Goal: Task Accomplishment & Management: Use online tool/utility

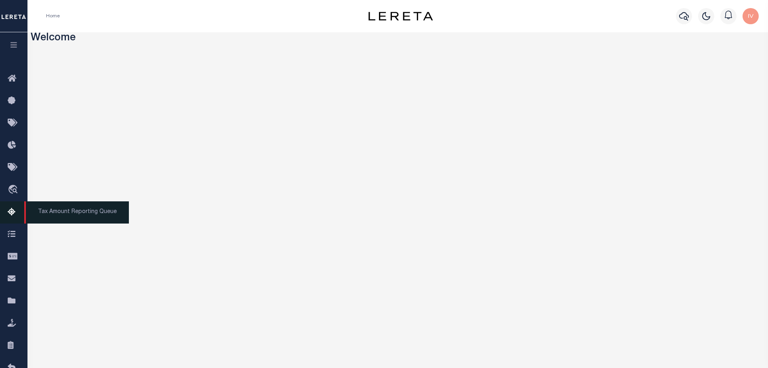
click at [13, 207] on link "Tax Amount Reporting Queue" at bounding box center [13, 213] width 27 height 22
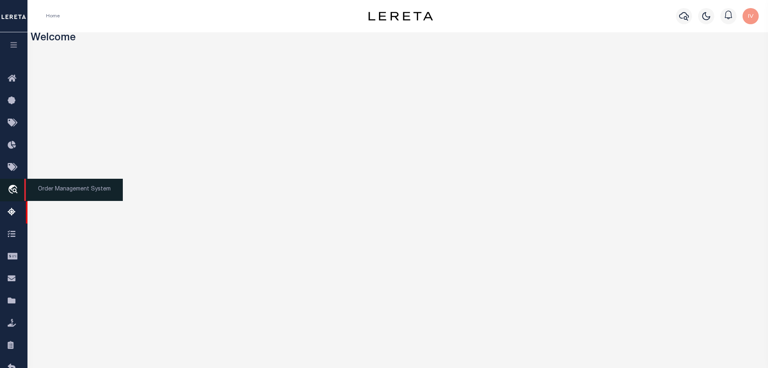
click at [10, 192] on icon "travel_explore" at bounding box center [14, 190] width 13 height 10
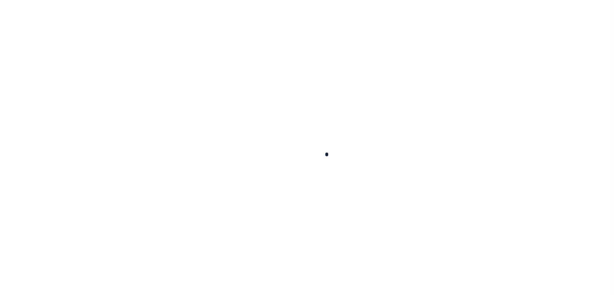
scroll to position [59, 0]
select select "200"
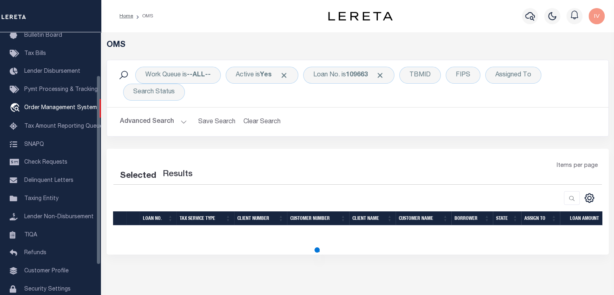
select select "200"
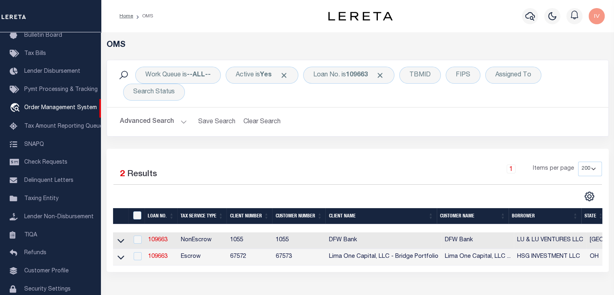
click at [562, 63] on div "Work Queue is --ALL-- Active is Yes Loan No. is 109663 TBMID FIPS Assigned To S…" at bounding box center [358, 83] width 502 height 47
click at [450, 29] on div "Profile Sign out" at bounding box center [505, 16] width 206 height 28
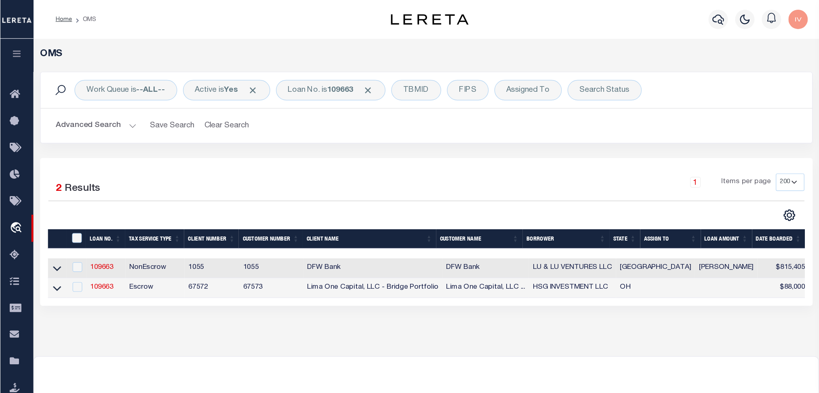
scroll to position [0, 0]
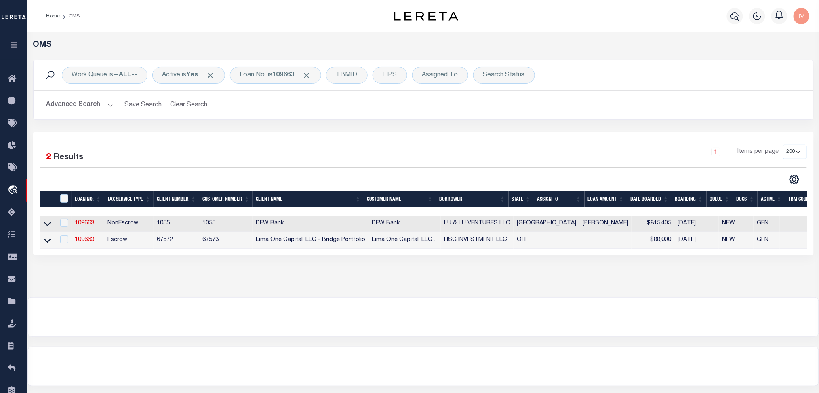
click at [365, 27] on div "Home OMS Profile Sign out" at bounding box center [422, 16] width 791 height 32
click at [282, 76] on b "109663" at bounding box center [284, 75] width 22 height 6
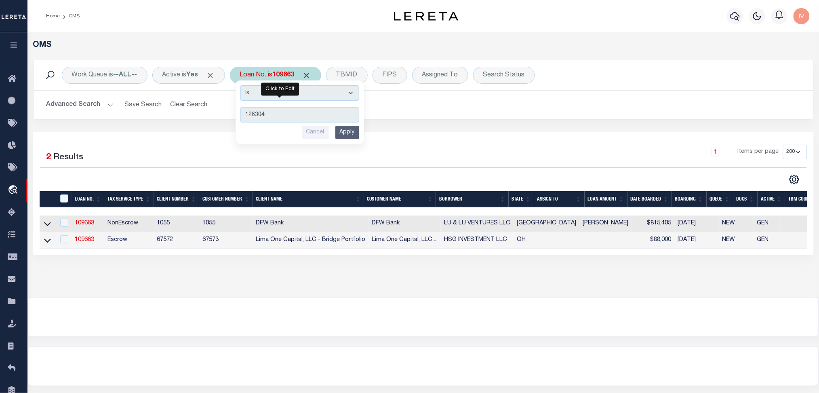
type input "126304"
click at [353, 137] on input "Apply" at bounding box center [347, 132] width 24 height 13
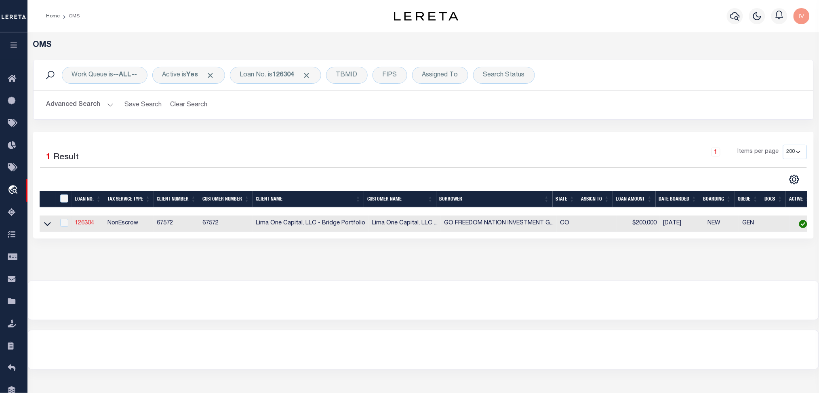
click at [77, 226] on link "126304" at bounding box center [84, 223] width 19 height 6
type input "126304"
type input "GO FREEDOM NATION INVESTMENT GROUP L"
select select
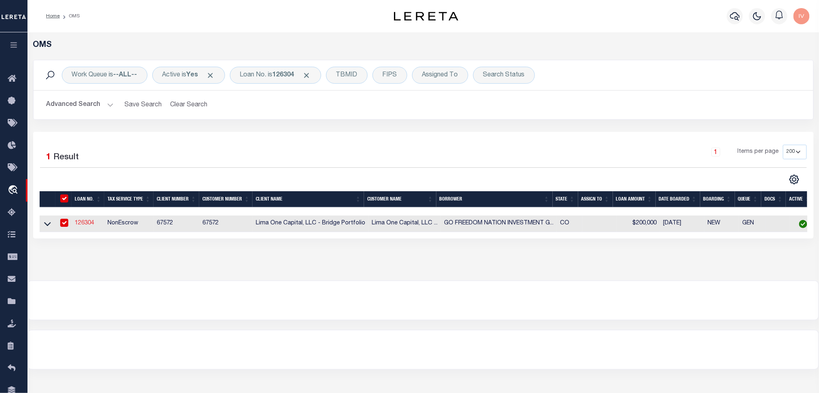
select select
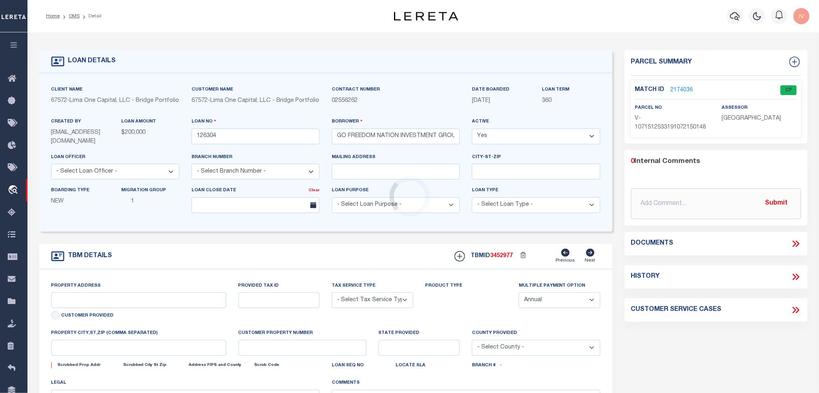
type input "1019 RACE STREET"
radio input "true"
select select "NonEscrow"
type input "COLORADO SPRINGS CO 80904"
type input "126304-1"
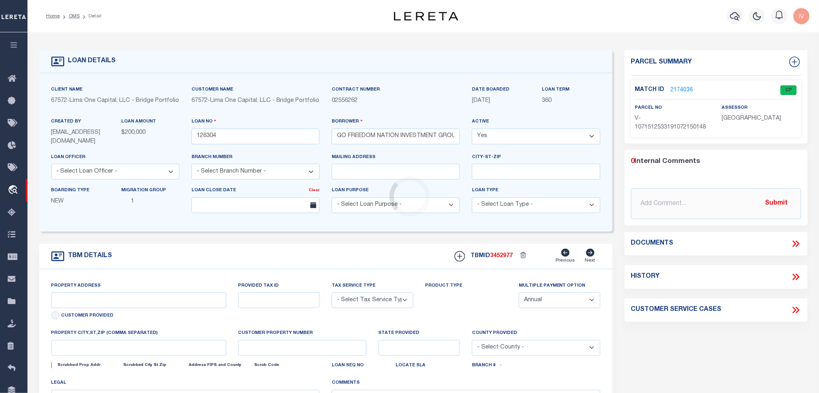
type input "CO"
type textarea "COLLECTOR: ENTITY: PARCEL: 7414207025"
select select "2"
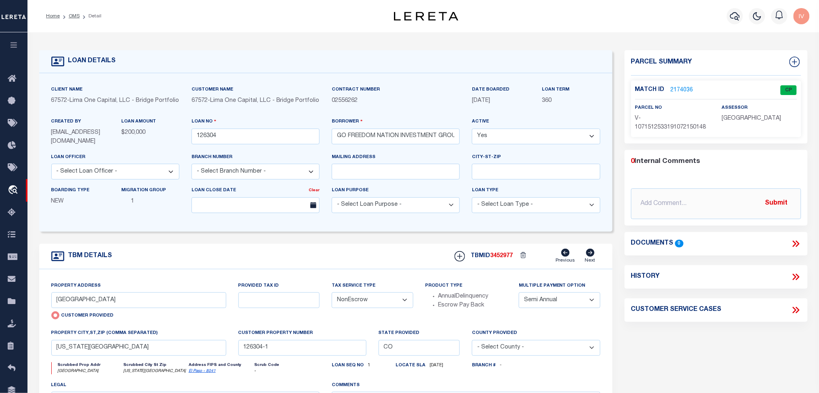
click at [614, 87] on link "2174036" at bounding box center [681, 90] width 23 height 8
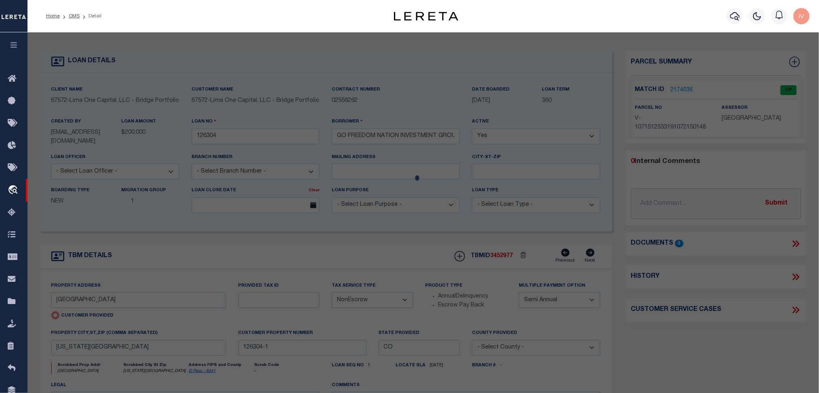
checkbox input "false"
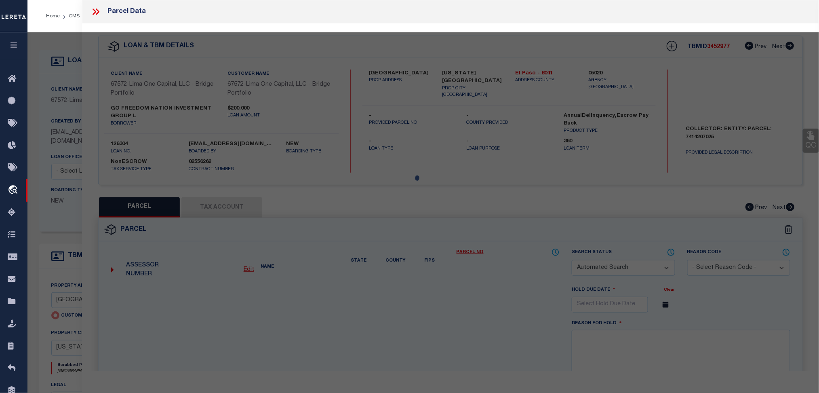
select select "CP"
type input "1019 RACE STREET"
type input "COLORADO SPRINGS CO 80904"
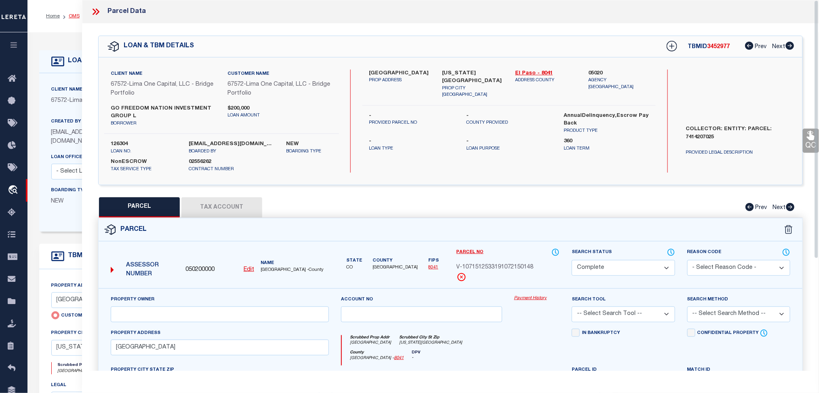
click at [73, 14] on link "OMS" at bounding box center [74, 16] width 11 height 5
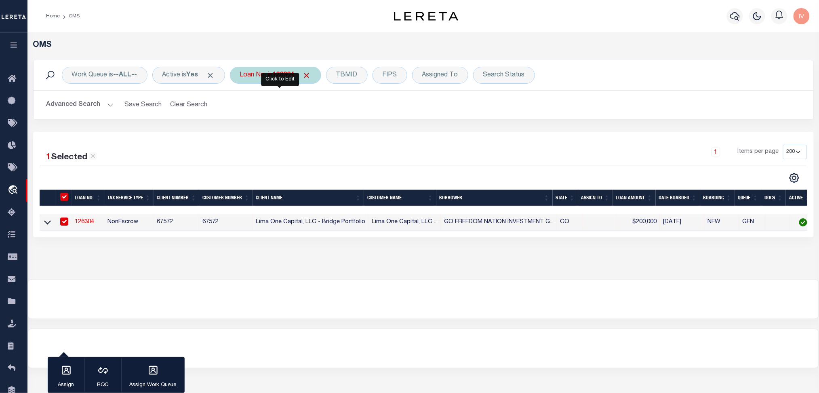
click at [288, 77] on b "126304" at bounding box center [284, 75] width 22 height 6
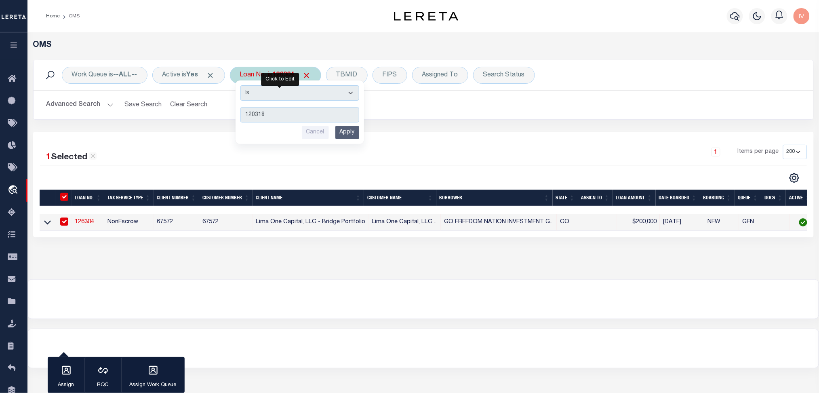
type input "120318"
click at [352, 133] on input "Apply" at bounding box center [347, 132] width 24 height 13
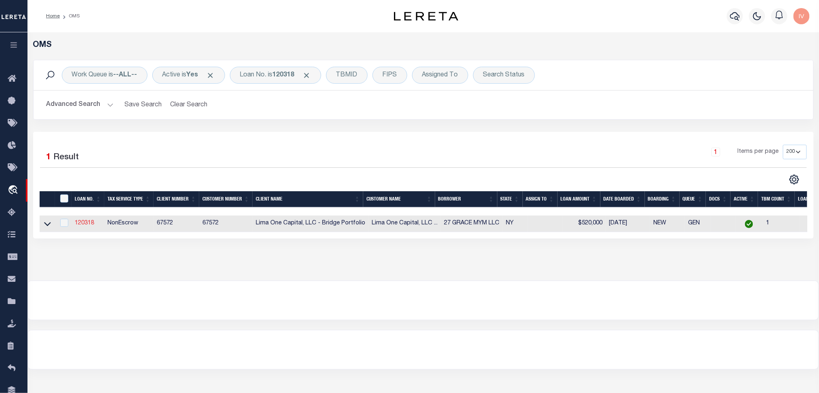
click at [89, 221] on link "120318" at bounding box center [84, 223] width 19 height 6
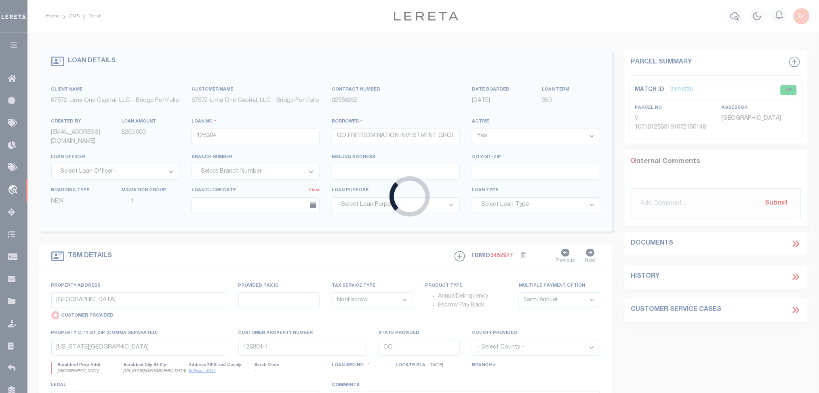
type input "120318"
type input "27 GRACE MYM LLC"
select select
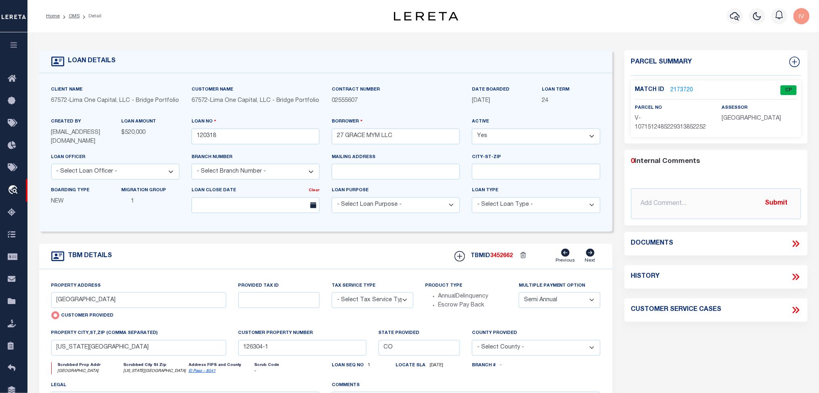
type input "27 GRACE COURT"
select select "NonEscrow"
type input "BROOKLYN NY 11201"
type input "120318-1"
type input "NY"
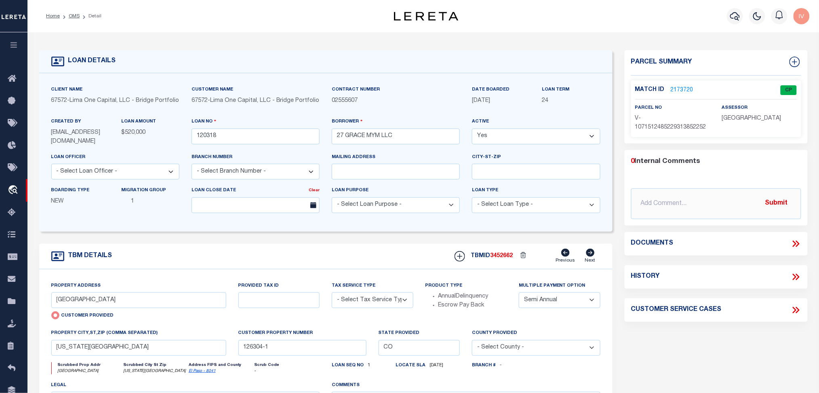
type textarea "COLLECTOR: ENTITY: PARCEL: 0"
select select "4"
click at [614, 87] on link "2173720" at bounding box center [681, 90] width 23 height 8
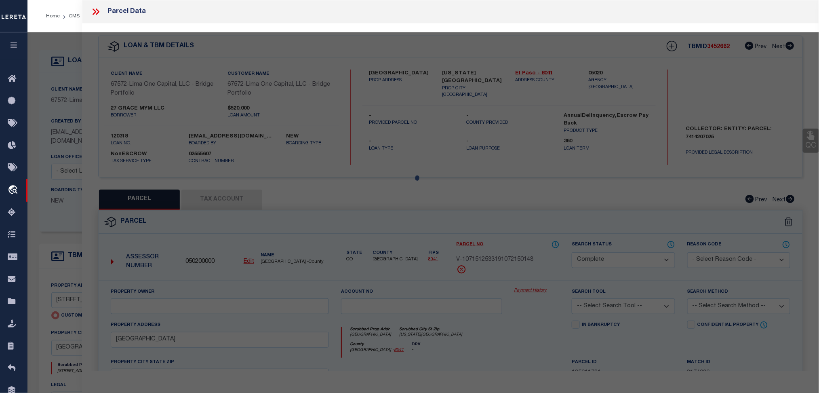
select select "AS"
checkbox input "false"
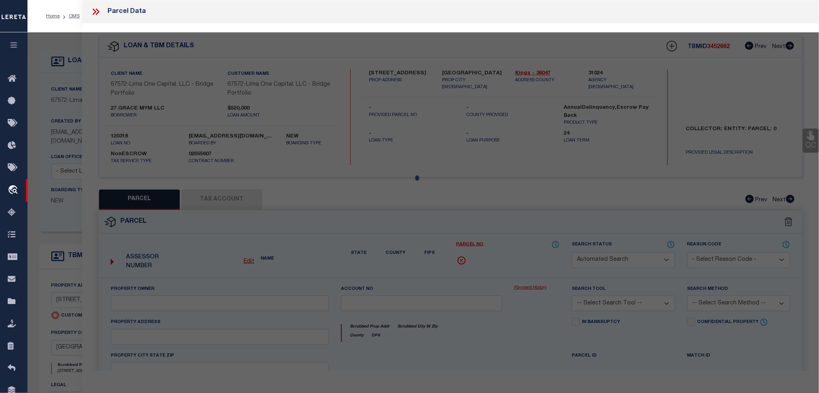
select select "CP"
type input "27 GRACE COURT"
type input "BROOKLYN NY 11201"
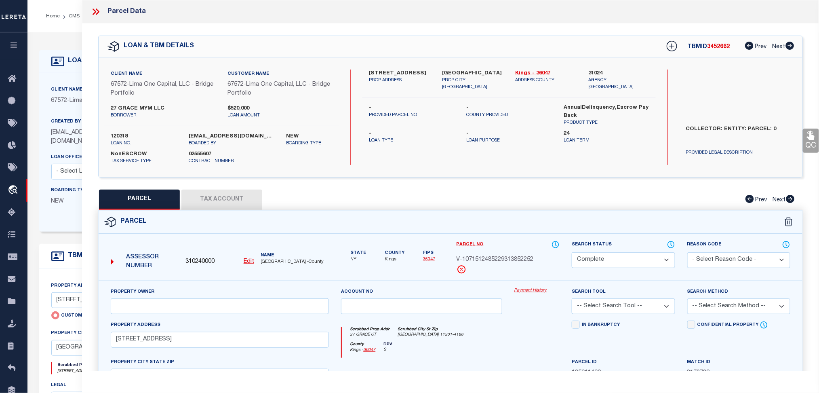
click at [97, 12] on icon at bounding box center [95, 11] width 10 height 10
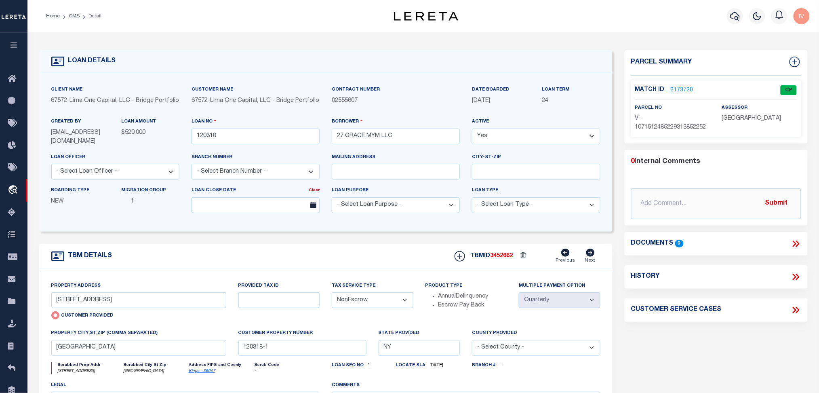
click at [315, 68] on div "LOAN DETAILS" at bounding box center [325, 61] width 573 height 23
click at [270, 28] on div "Home OMS Detail Profile Sign out" at bounding box center [422, 16] width 791 height 32
click at [73, 14] on link "OMS" at bounding box center [74, 16] width 11 height 5
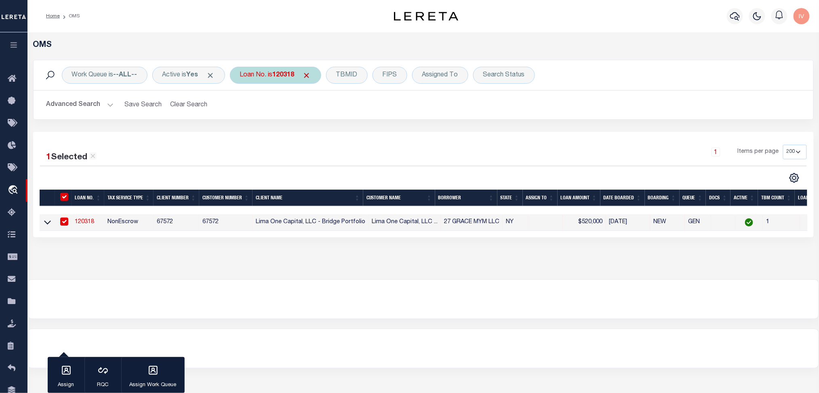
click at [279, 75] on b "120318" at bounding box center [284, 75] width 22 height 6
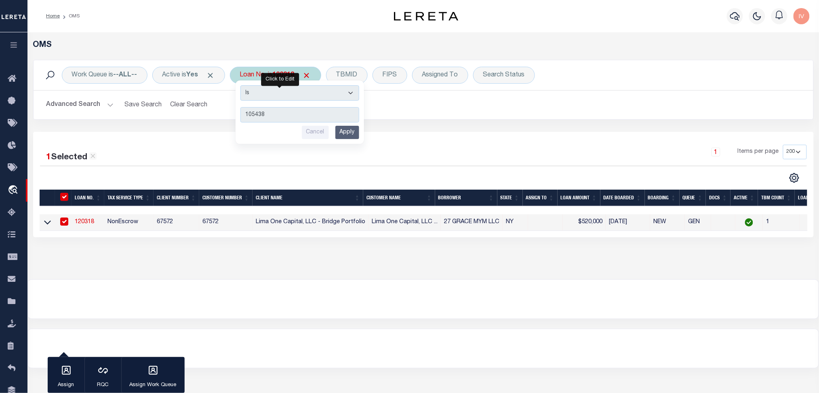
type input "105438"
click at [353, 129] on input "Apply" at bounding box center [347, 132] width 24 height 13
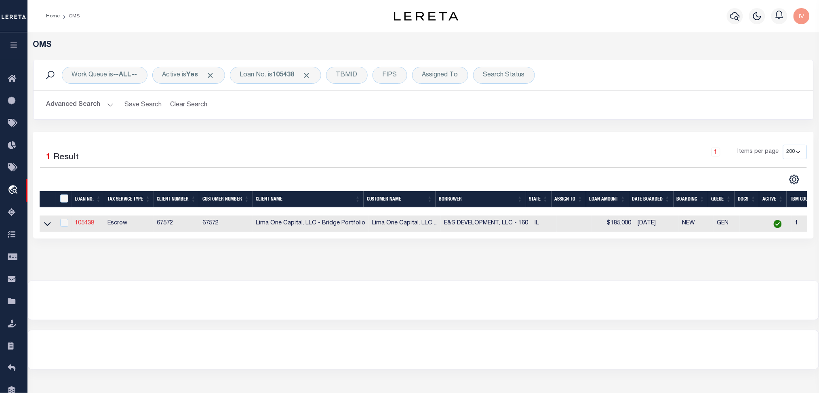
click at [88, 223] on link "105438" at bounding box center [84, 223] width 19 height 6
type input "105438"
type input "E&S DEVELOPMENT, LLC - 160"
select select
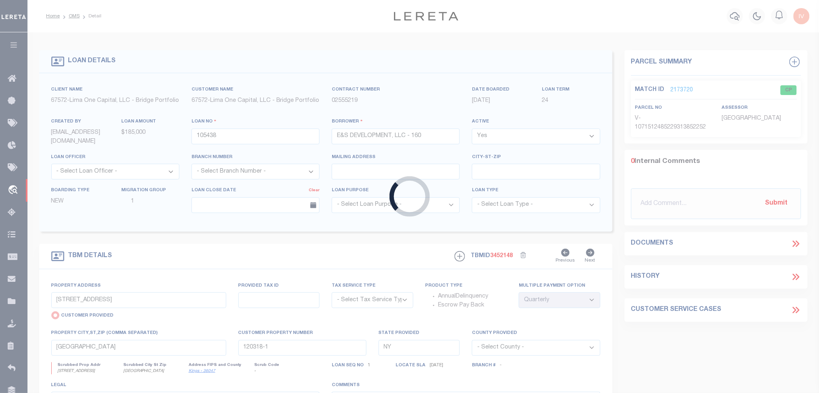
type input "8125 SOUTH PEORIA STREET"
select select "Escrow"
select select
type input "CHICAGO IL 60620"
type input "105438-1"
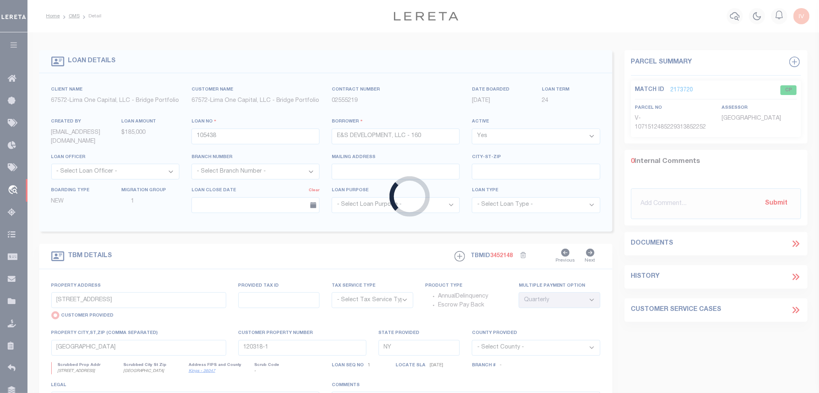
type input "IL"
type textarea "COLLECTOR: ENTITY: PARCEL: 20"
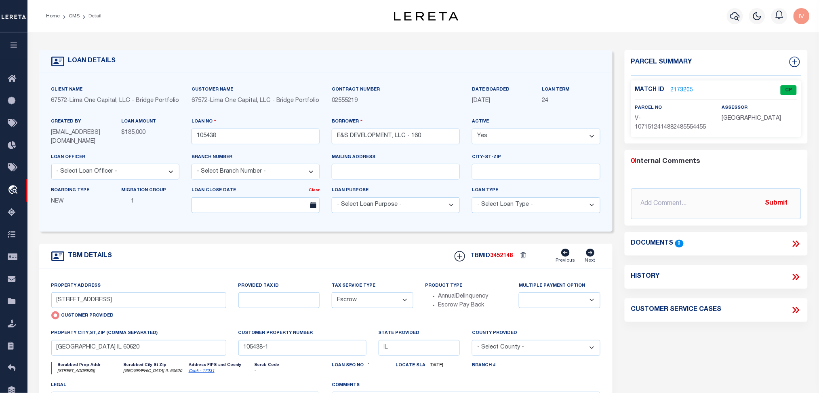
click at [614, 87] on link "2173205" at bounding box center [681, 90] width 23 height 8
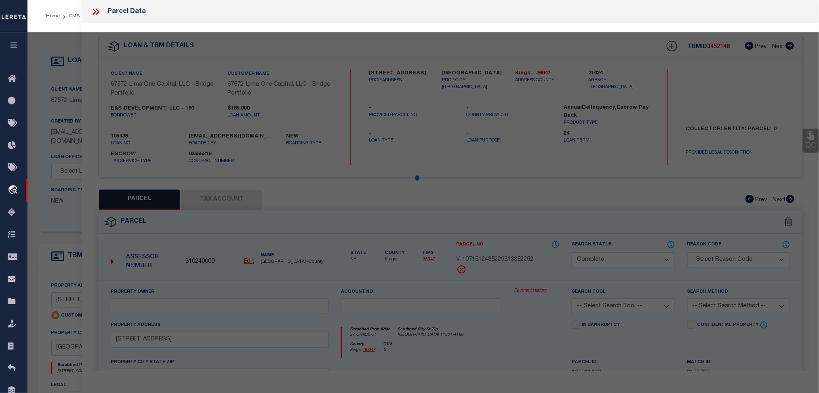
select select "AS"
checkbox input "false"
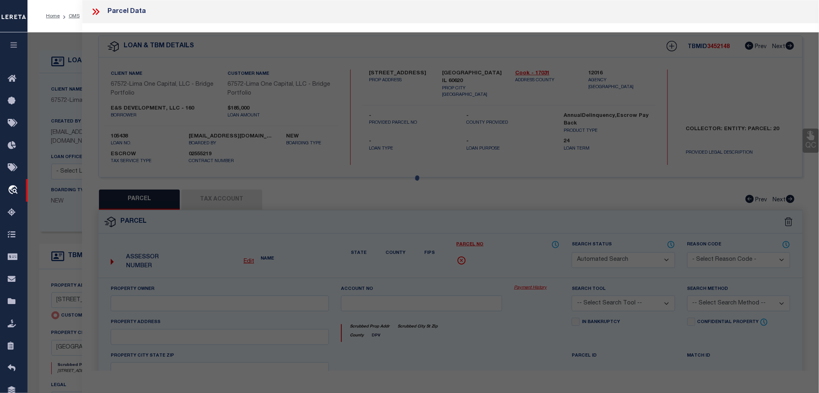
select select "CP"
select select "AGW"
select select
type input "8125 SOUTH PEORIA STREET"
type input "CHICAGO IL 60620"
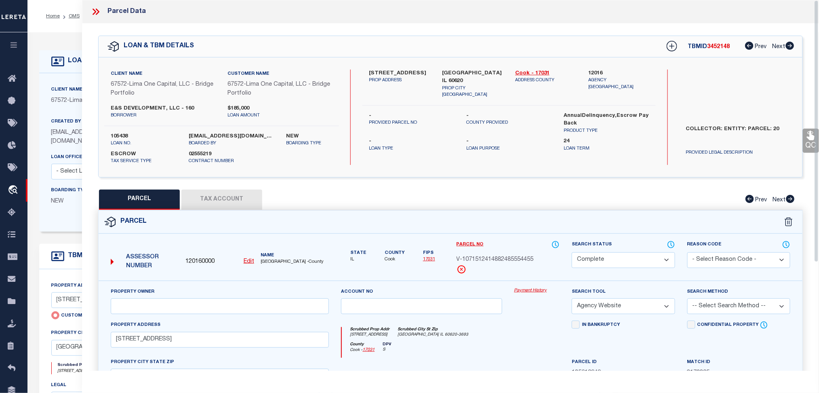
click at [53, 139] on span "GDominguez@lereta.net" at bounding box center [75, 137] width 49 height 15
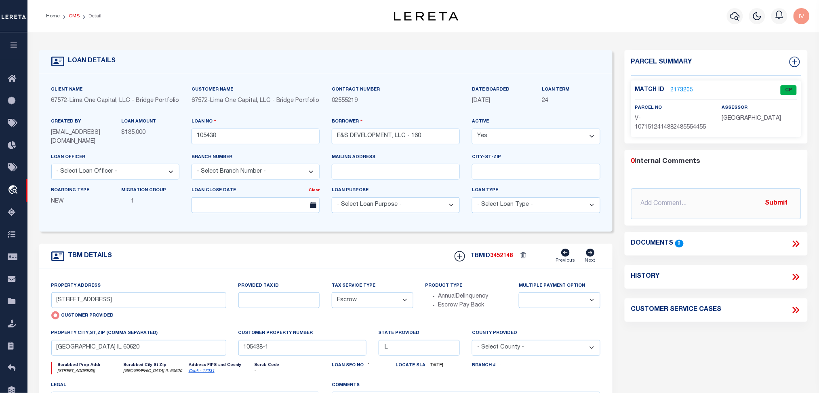
click at [69, 15] on link "OMS" at bounding box center [74, 16] width 11 height 5
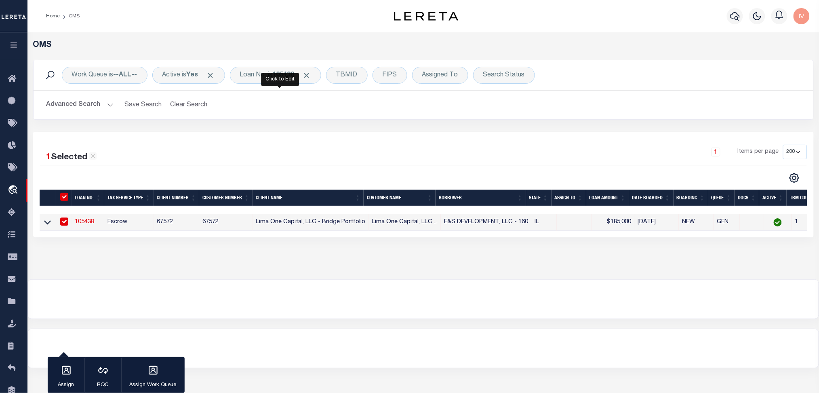
click at [288, 64] on div "Work Queue is --ALL-- Active is Yes Loan No. is 105438 TBMID FIPS Assigned To S…" at bounding box center [423, 75] width 779 height 30
click at [288, 84] on div "Loan No. is 105438" at bounding box center [275, 75] width 91 height 17
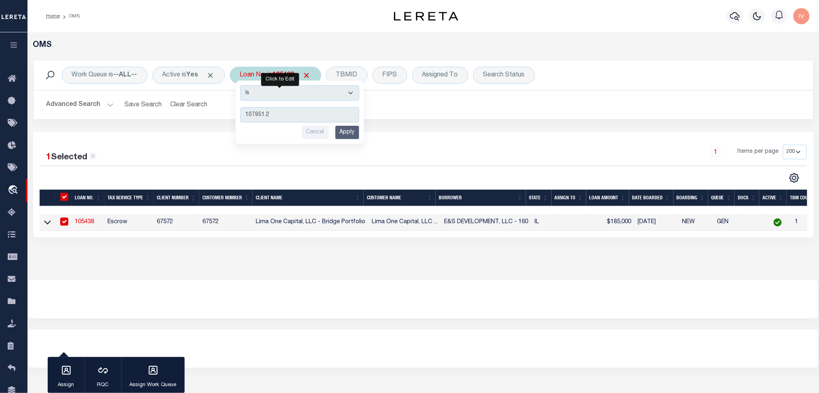
type input "107951.2"
click at [340, 134] on input "Apply" at bounding box center [347, 132] width 24 height 13
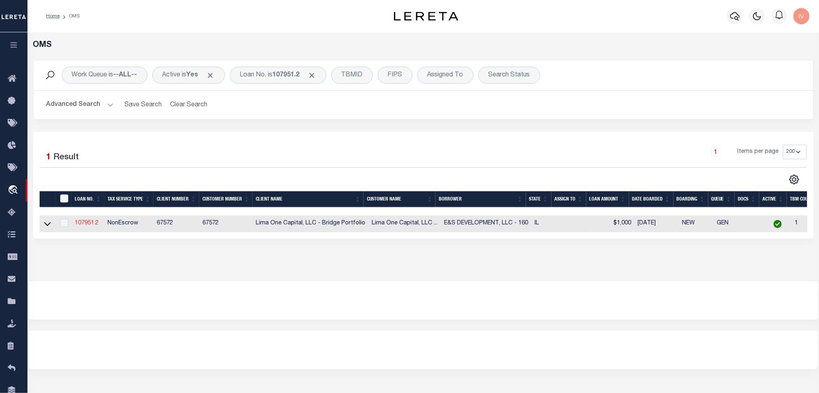
click at [89, 225] on link "107951.2" at bounding box center [87, 223] width 24 height 6
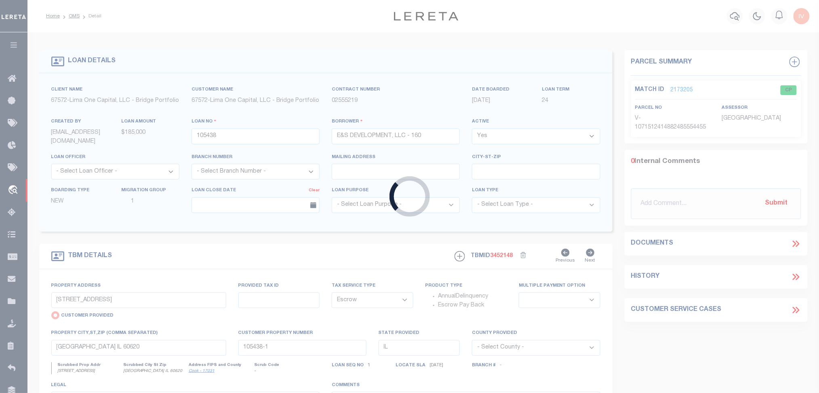
type input "107951.2"
select select
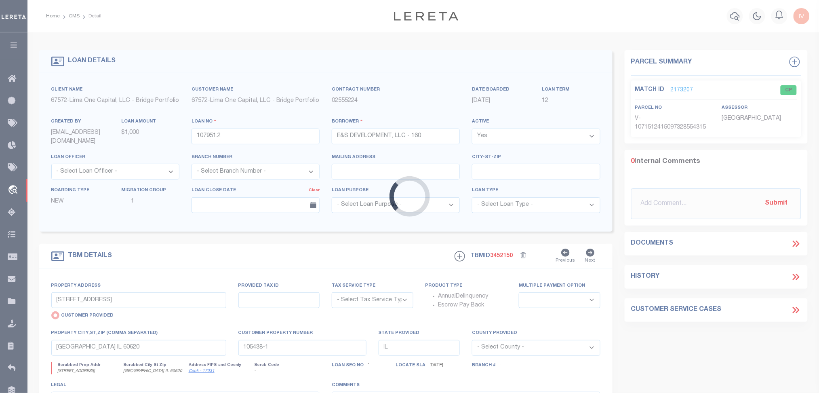
select select "NonEscrow"
select select
type input "107951.2-1"
type textarea "COLLECTOR: ENTITY: PARCEL: 0"
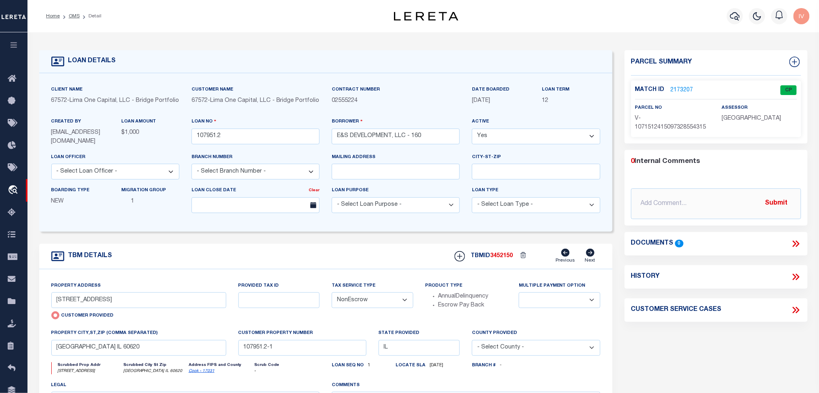
click at [614, 91] on link "2173207" at bounding box center [681, 90] width 23 height 8
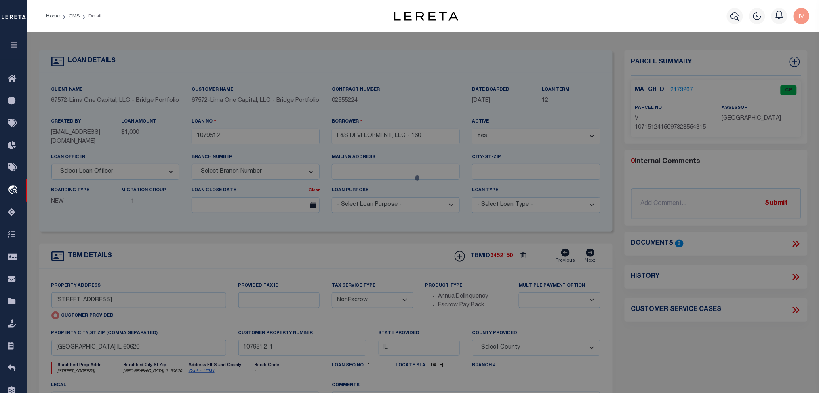
select select "AS"
select select
checkbox input "false"
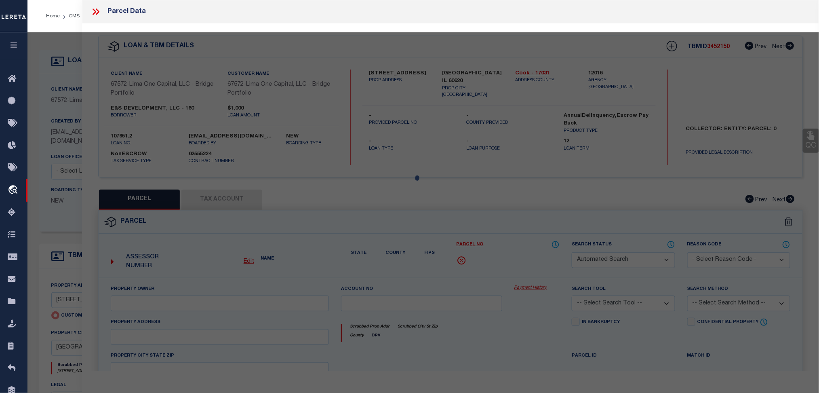
select select "CP"
select select "AGW"
select select
type input "8125 SOUTH PEORIA STREET"
type input "CHICAGO IL 60620"
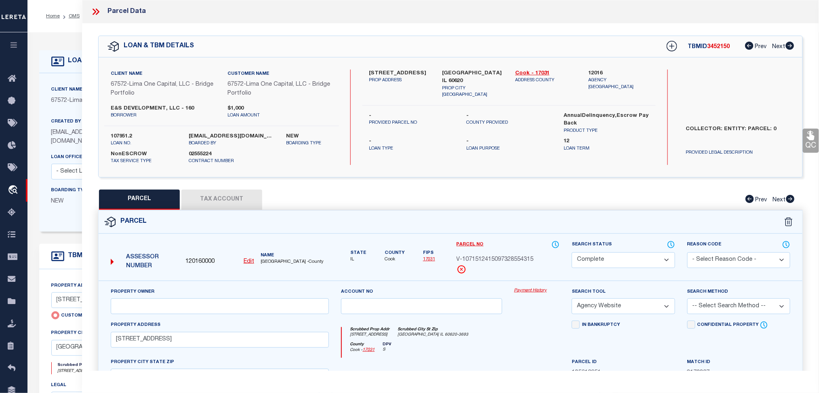
click at [63, 32] on div "LOAN DETAILS Client Name 67572" at bounding box center [422, 277] width 791 height 491
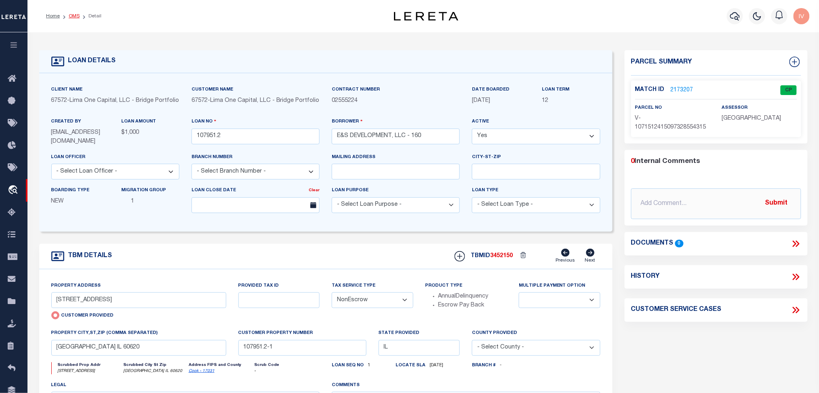
click at [78, 14] on link "OMS" at bounding box center [74, 16] width 11 height 5
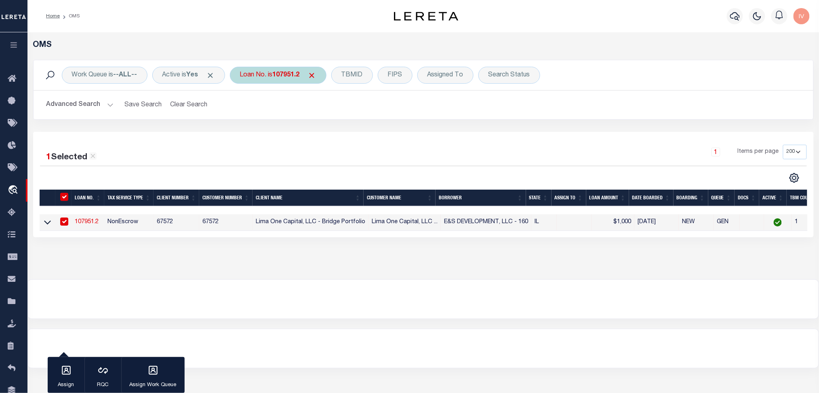
click at [273, 67] on div "Loan No. is 107951.2" at bounding box center [278, 75] width 97 height 17
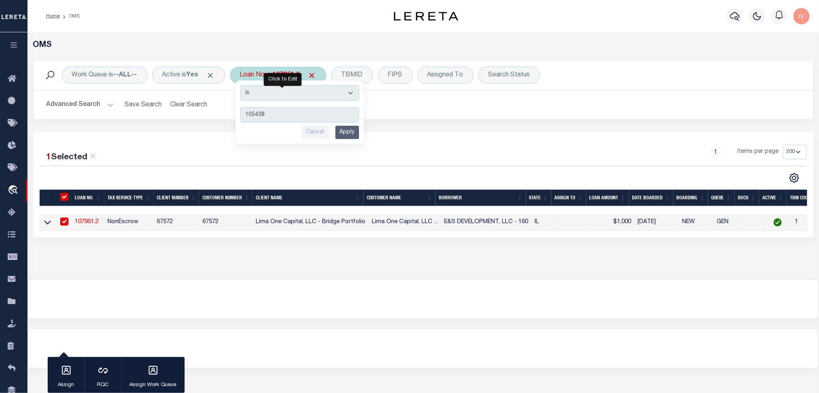
type input "105438"
click at [350, 132] on input "Apply" at bounding box center [347, 132] width 24 height 13
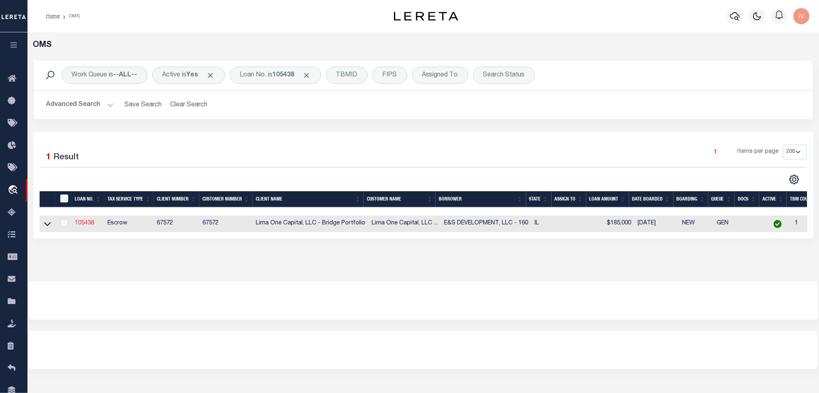
click at [81, 222] on link "105438" at bounding box center [84, 223] width 19 height 6
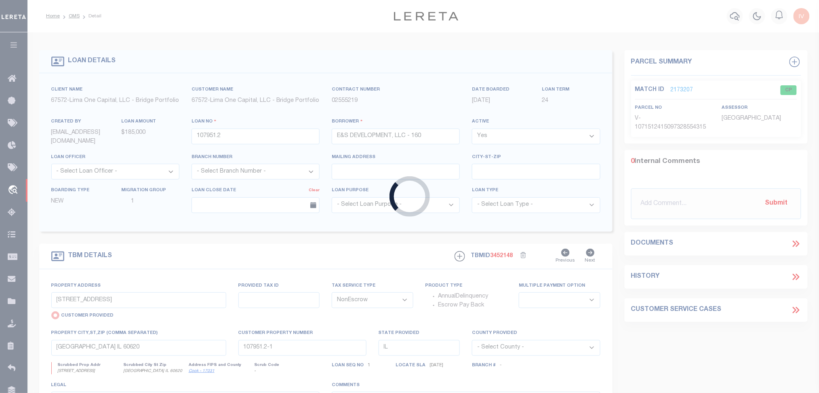
type input "105438"
select select
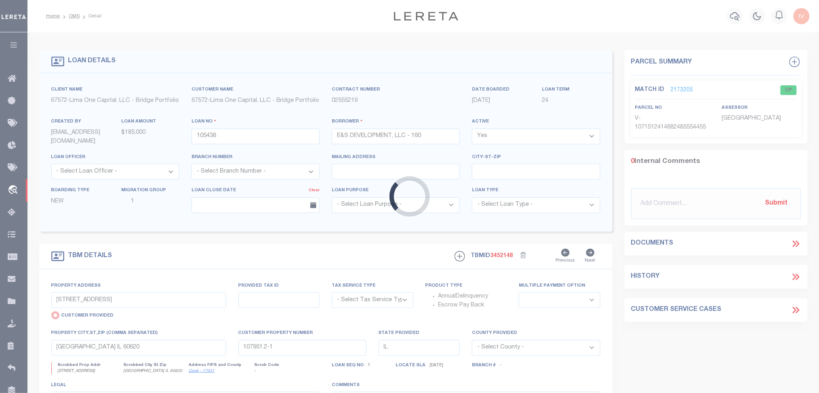
select select "Escrow"
select select
type input "105438-1"
type textarea "COLLECTOR: ENTITY: PARCEL: 20"
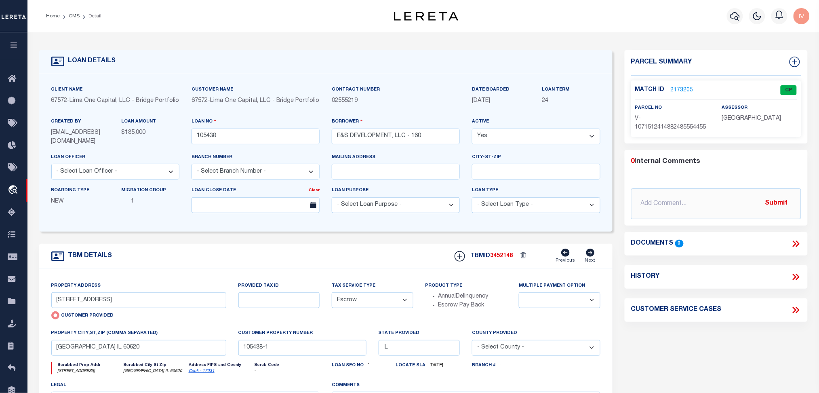
click at [614, 86] on link "2173205" at bounding box center [681, 90] width 23 height 8
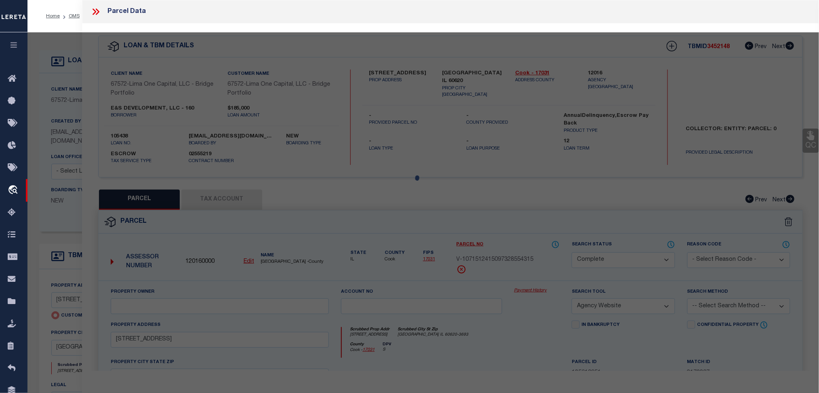
select select "AS"
select select
checkbox input "false"
select select "CP"
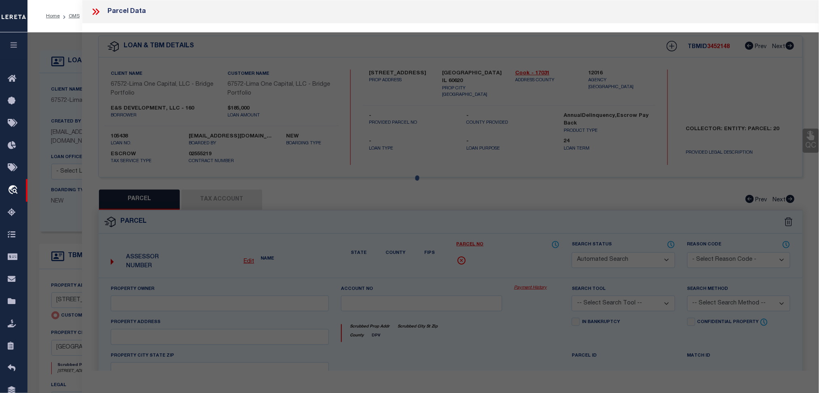
select select "AGW"
select select
type input "8125 SOUTH PEORIA STREET"
type input "CHICAGO IL 60620"
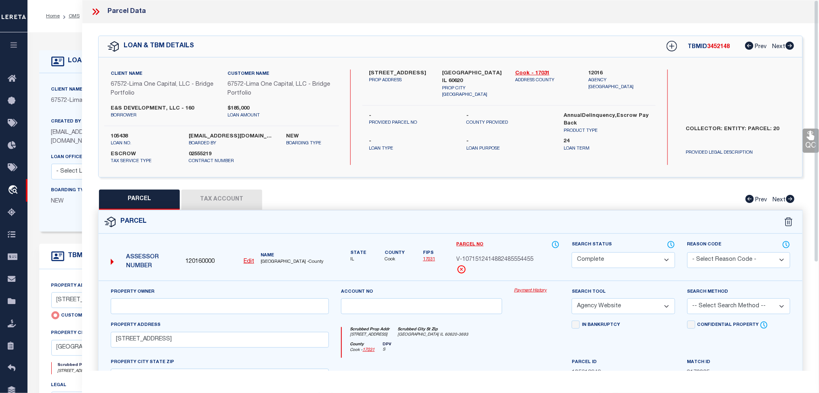
drag, startPoint x: 60, startPoint y: 33, endPoint x: 64, endPoint y: 23, distance: 10.0
click at [60, 33] on div "LOAN DETAILS Client Name 67572" at bounding box center [422, 277] width 791 height 491
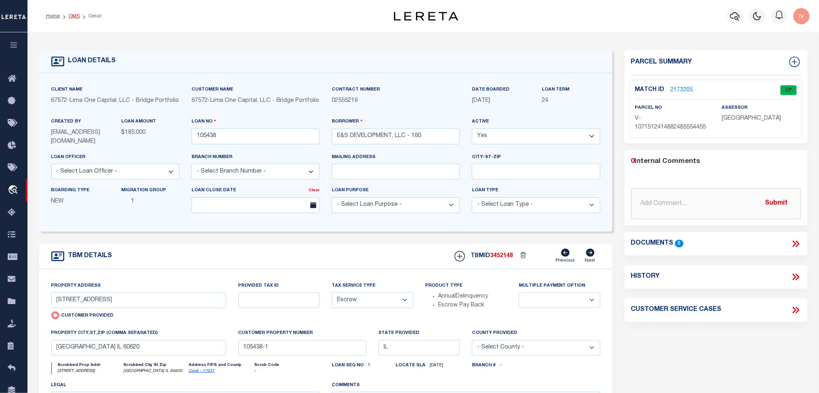
click at [71, 14] on link "OMS" at bounding box center [74, 16] width 11 height 5
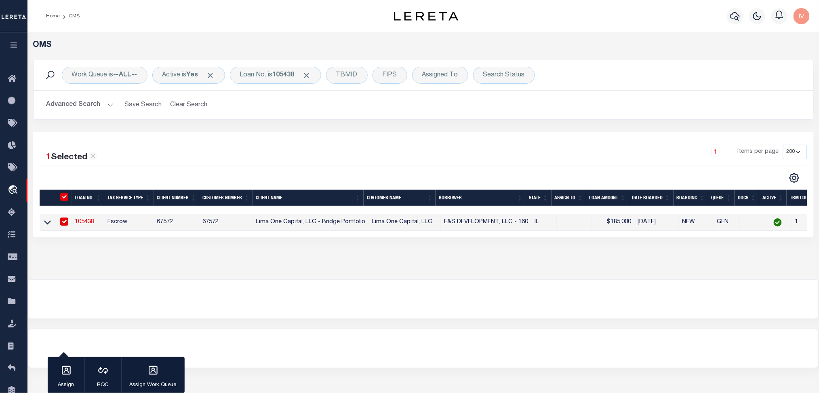
click at [165, 255] on div "OMS Work Queue is --ALL-- Active is Yes Loan No. is 105438 TBMID FIPS Assigned …" at bounding box center [423, 147] width 786 height 214
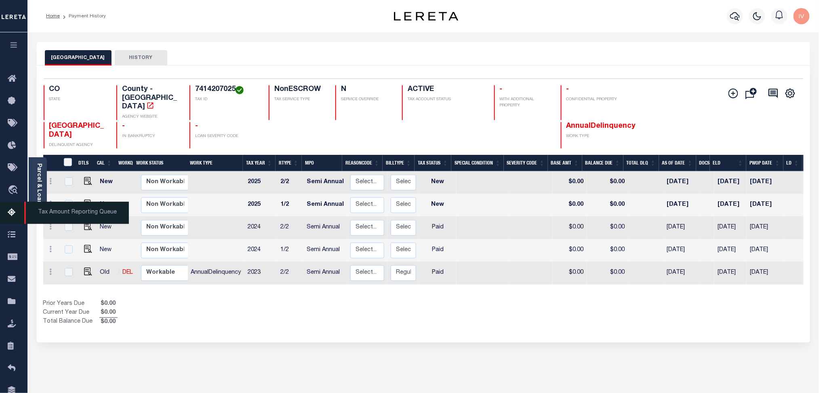
click at [14, 213] on icon at bounding box center [14, 213] width 13 height 10
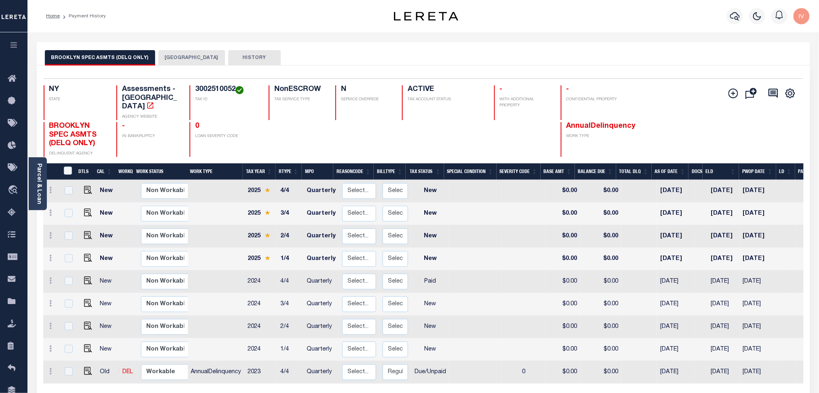
click at [169, 48] on div "BROOKLYN SPEC ASMTS (DELQ ONLY) BROOKLYN CITY HISTORY" at bounding box center [423, 53] width 773 height 23
click at [170, 52] on button "[GEOGRAPHIC_DATA]" at bounding box center [191, 57] width 67 height 15
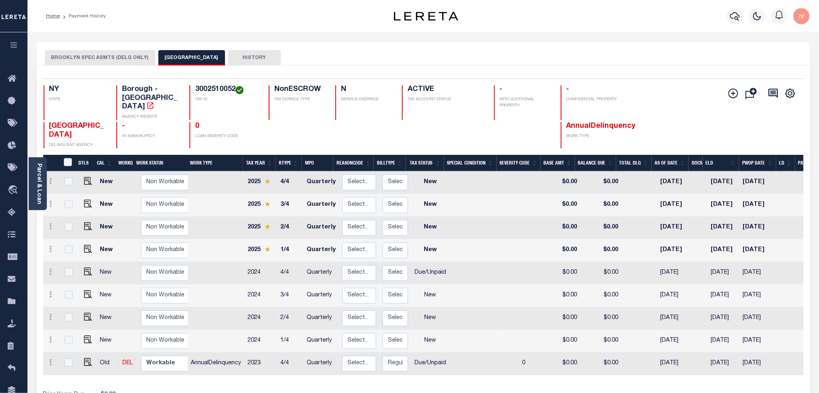
click at [204, 90] on h4 "3002510052" at bounding box center [227, 89] width 64 height 9
copy h4 "3002510052"
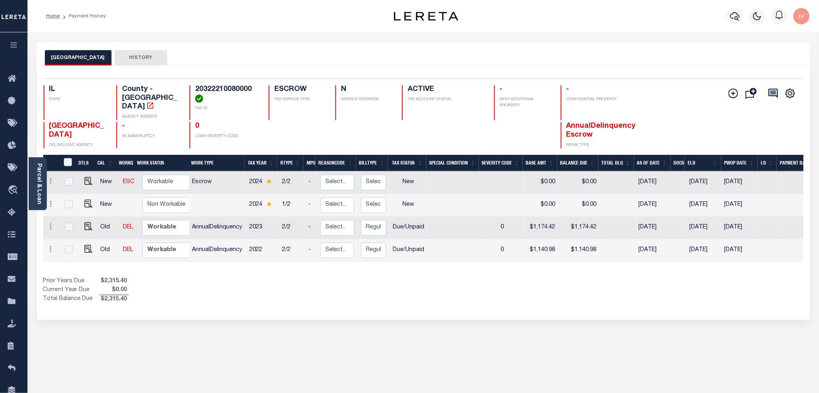
click at [69, 330] on div "COOK COUNTY HISTORY Selected 4 Results" at bounding box center [423, 270] width 785 height 456
click at [47, 224] on link at bounding box center [50, 227] width 9 height 6
click at [69, 220] on img at bounding box center [70, 224] width 8 height 8
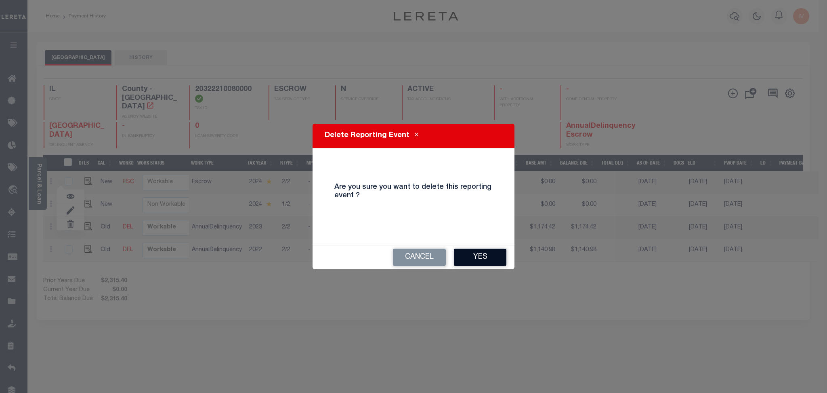
click at [481, 260] on button "Yes" at bounding box center [480, 256] width 52 height 17
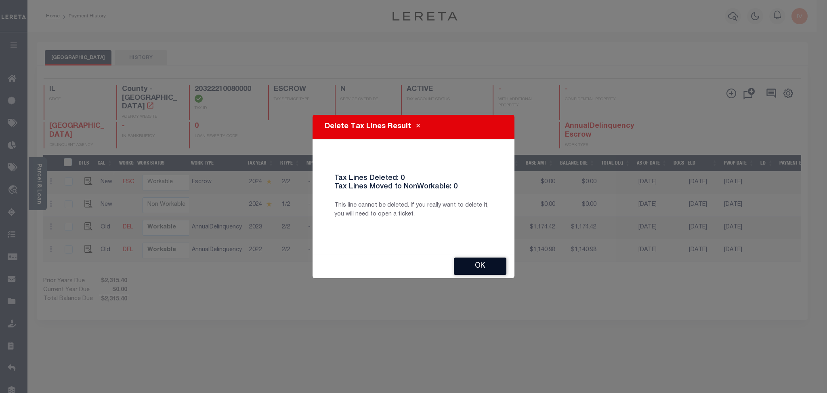
click at [481, 262] on button "Ok" at bounding box center [480, 265] width 52 height 17
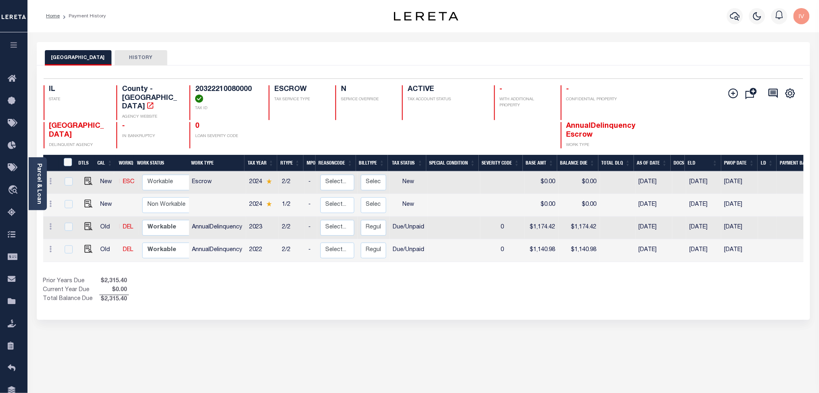
click at [292, 303] on div "Selected 4 Results 1 Items per page 25 50 100 IL STATE TAX ID N" at bounding box center [423, 192] width 773 height 254
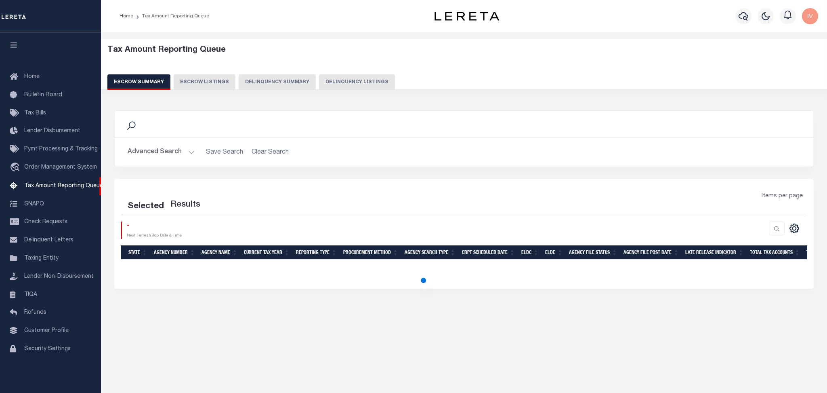
click at [299, 83] on button "Delinquency Summary" at bounding box center [277, 81] width 77 height 15
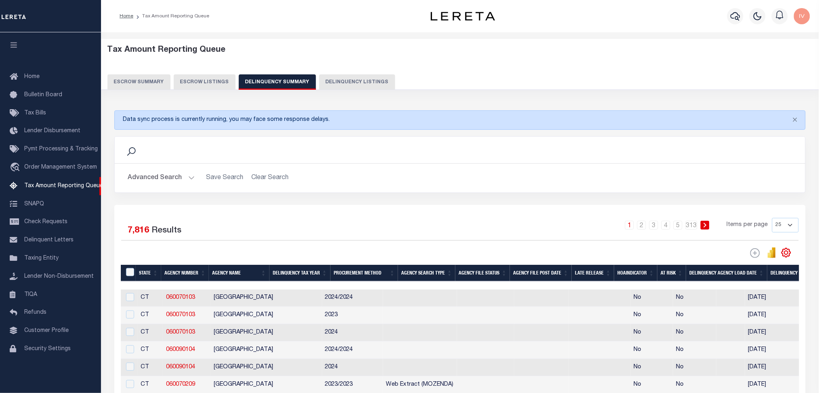
click at [328, 83] on button "Delinquency Listings" at bounding box center [357, 81] width 76 height 15
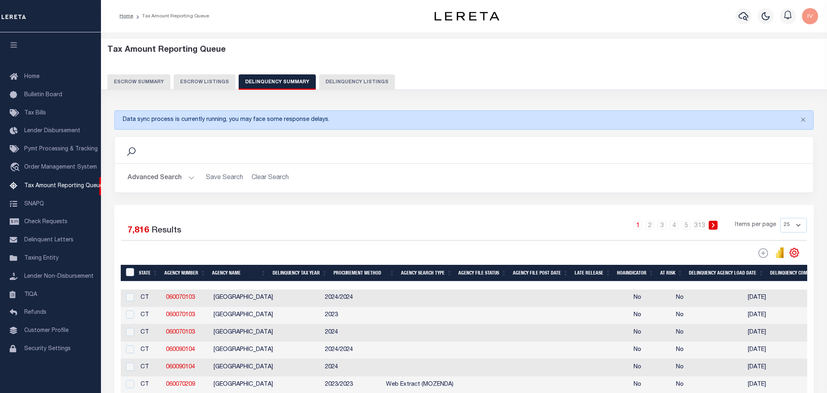
select select "100"
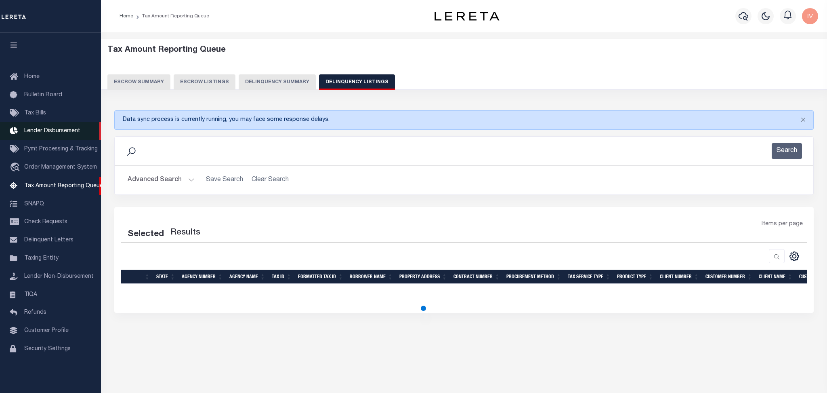
select select "100"
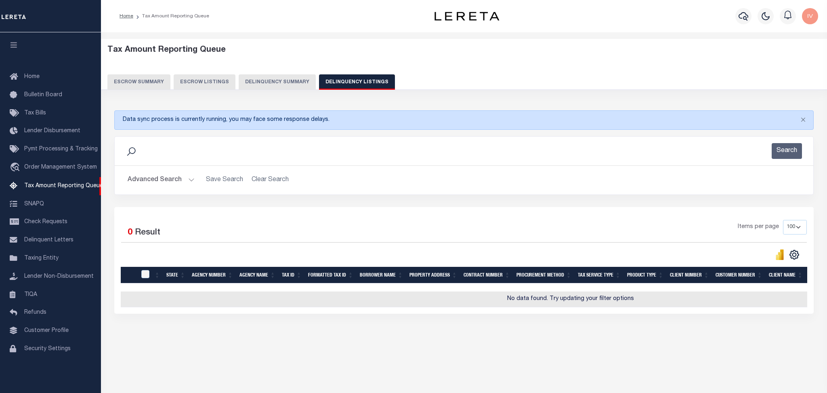
click at [187, 178] on button "Advanced Search" at bounding box center [161, 180] width 67 height 16
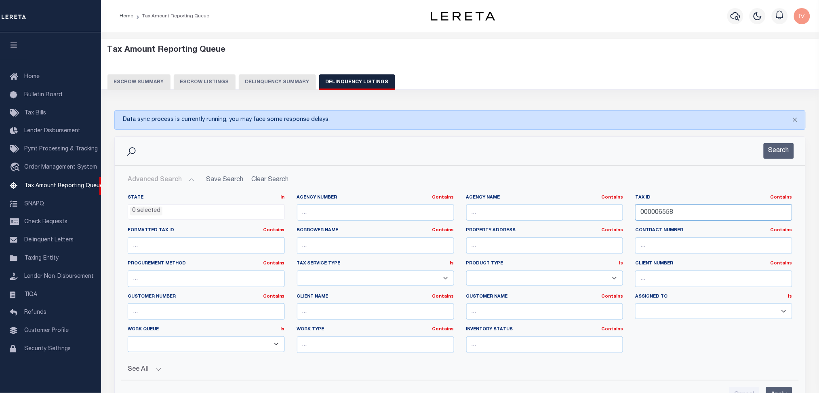
click at [649, 210] on input "000006558" at bounding box center [713, 212] width 157 height 17
paste input "20322210080000"
type input "20322210080000"
click at [762, 143] on div "Search" at bounding box center [774, 151] width 40 height 16
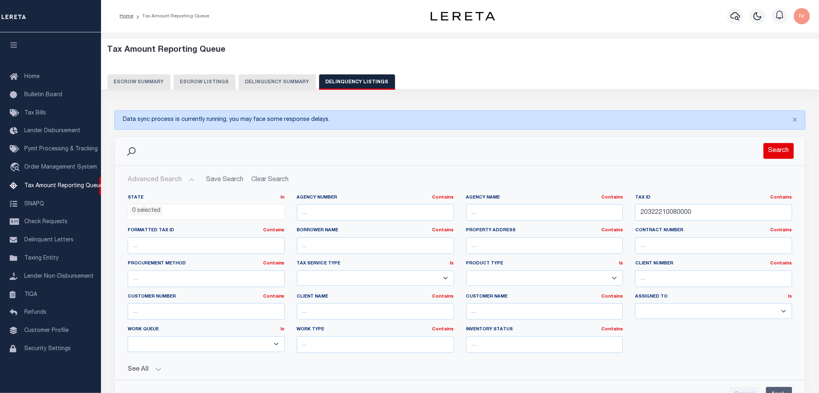
click at [766, 146] on button "Search" at bounding box center [778, 151] width 30 height 16
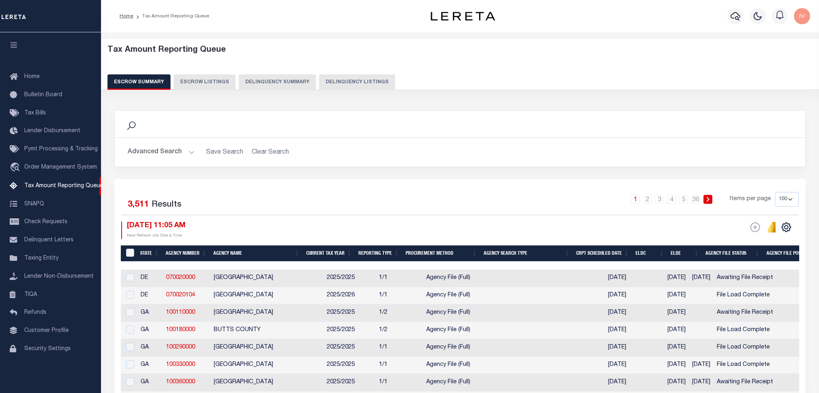
select select "100"
click at [275, 85] on button "Delinquency Summary" at bounding box center [277, 81] width 77 height 15
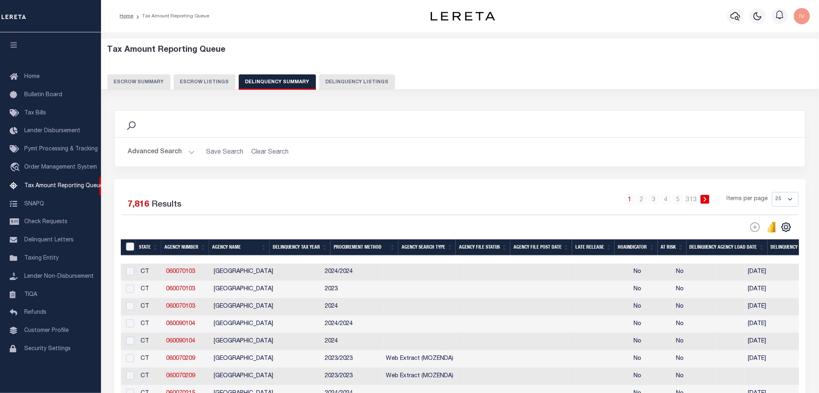
click at [345, 80] on button "Delinquency Listings" at bounding box center [357, 81] width 76 height 15
select select "100"
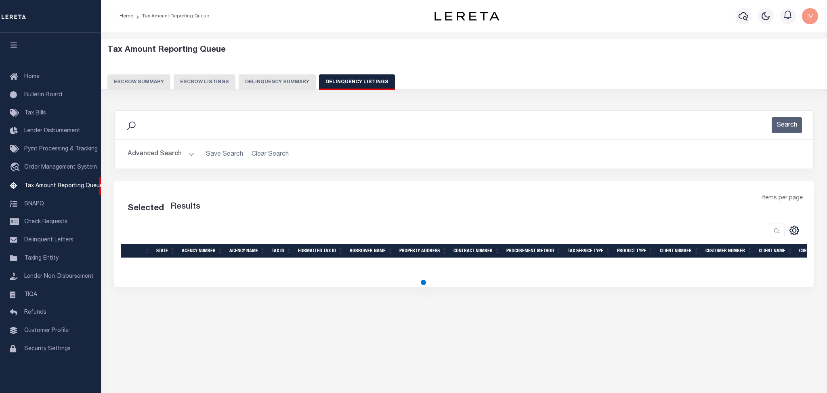
select select "100"
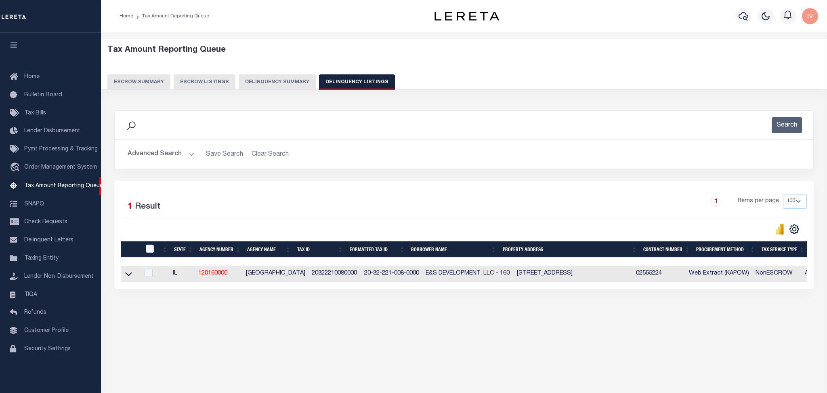
drag, startPoint x: 130, startPoint y: 273, endPoint x: 168, endPoint y: 267, distance: 38.9
click at [130, 273] on icon at bounding box center [128, 273] width 7 height 8
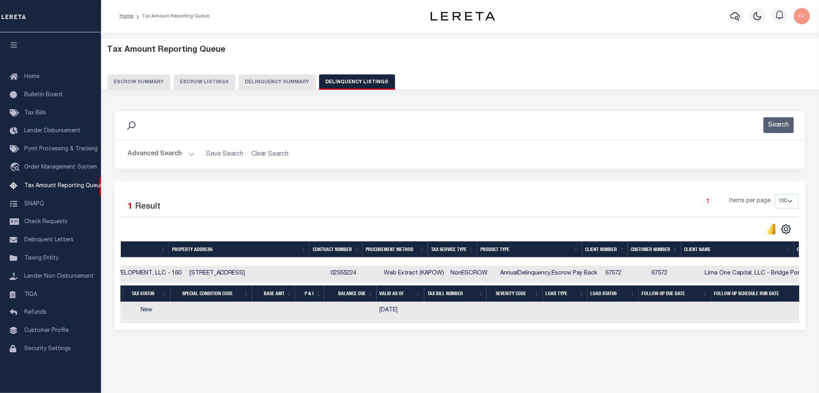
scroll to position [0, 166]
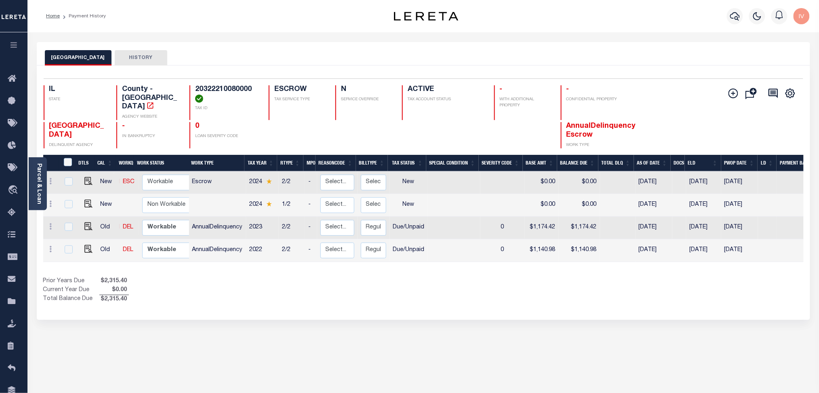
click at [224, 84] on div "Selected 4 Results 1 Items per page 25 50 100 IL STATE County - IL AGENCY WEBSI…" at bounding box center [423, 113] width 772 height 70
click at [221, 90] on h4 "20322210080000" at bounding box center [227, 93] width 64 height 17
copy h4 "20322210080000"
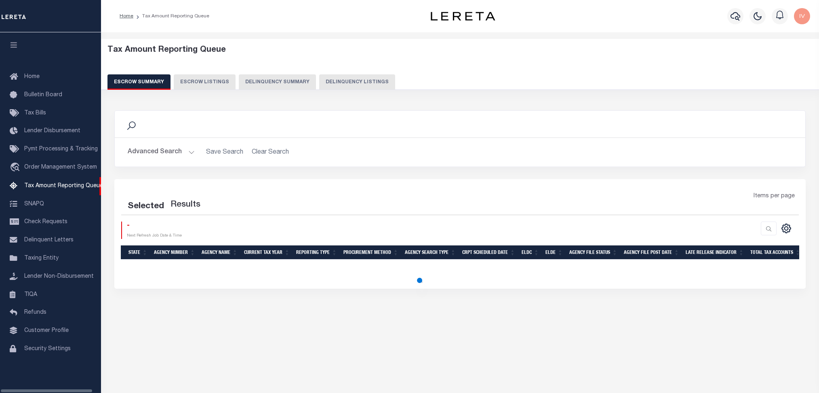
select select "100"
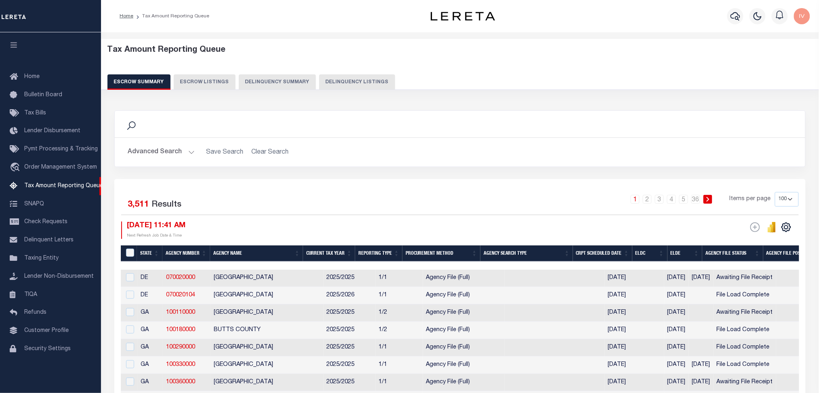
click at [366, 80] on button "Delinquency Listings" at bounding box center [357, 81] width 76 height 15
select select "100"
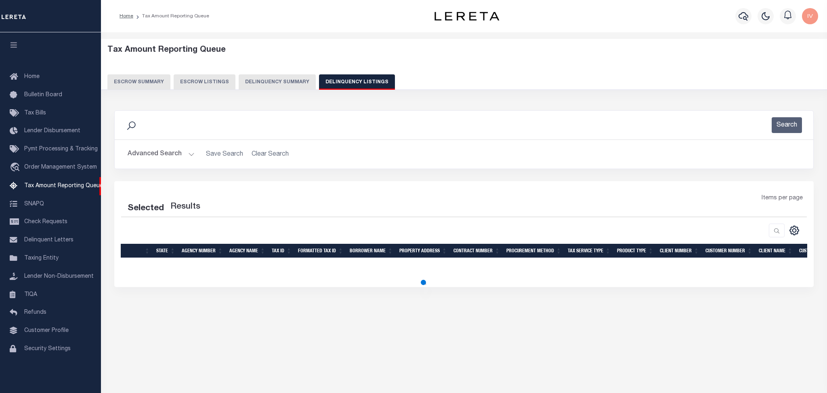
select select "100"
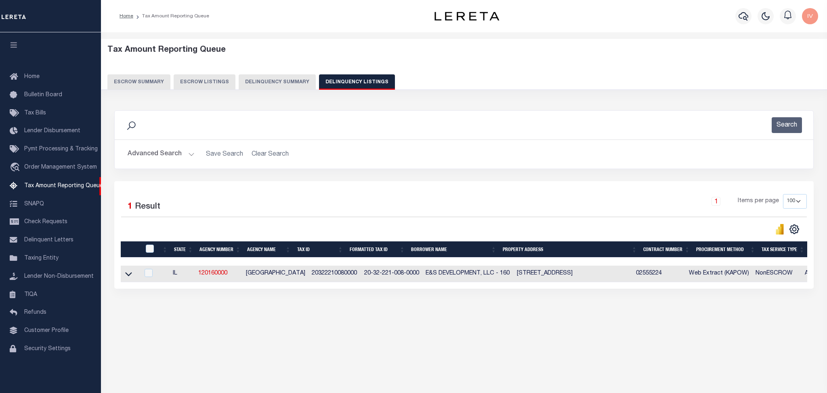
click at [124, 275] on link at bounding box center [128, 273] width 9 height 6
